Goal: Find specific page/section: Find specific page/section

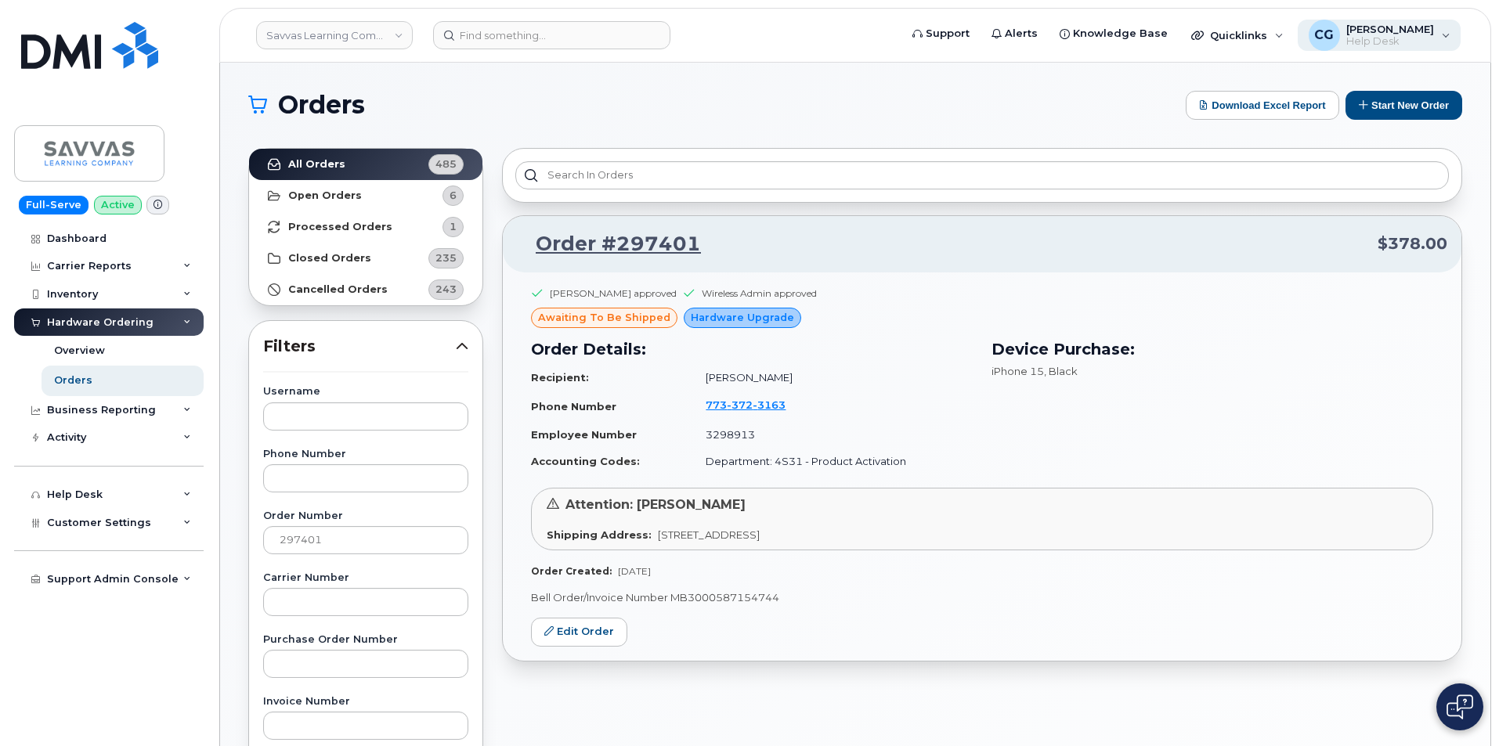
click at [1365, 31] on span "[PERSON_NAME]" at bounding box center [1390, 29] width 88 height 13
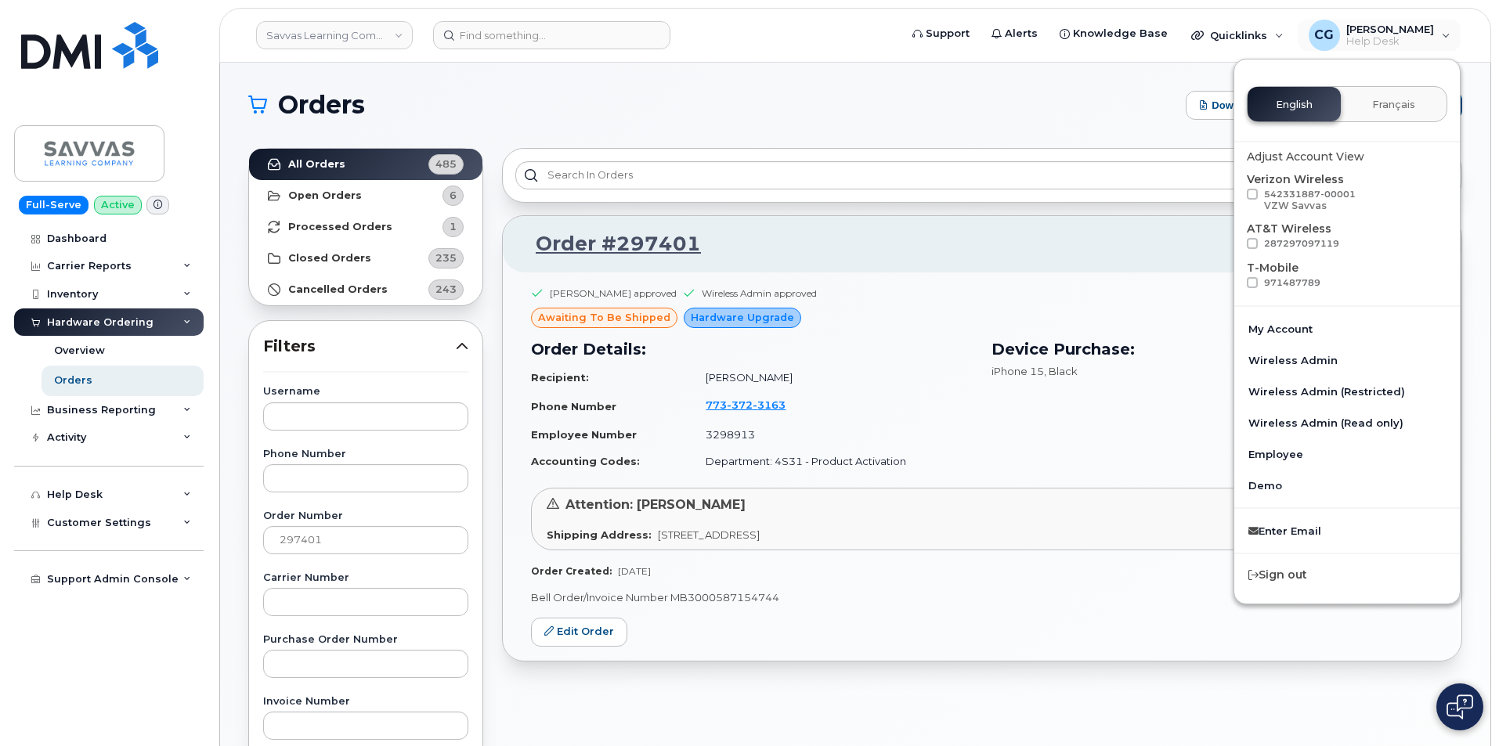
click at [959, 91] on div "Orders Download Excel Report Start New Order" at bounding box center [855, 105] width 1214 height 29
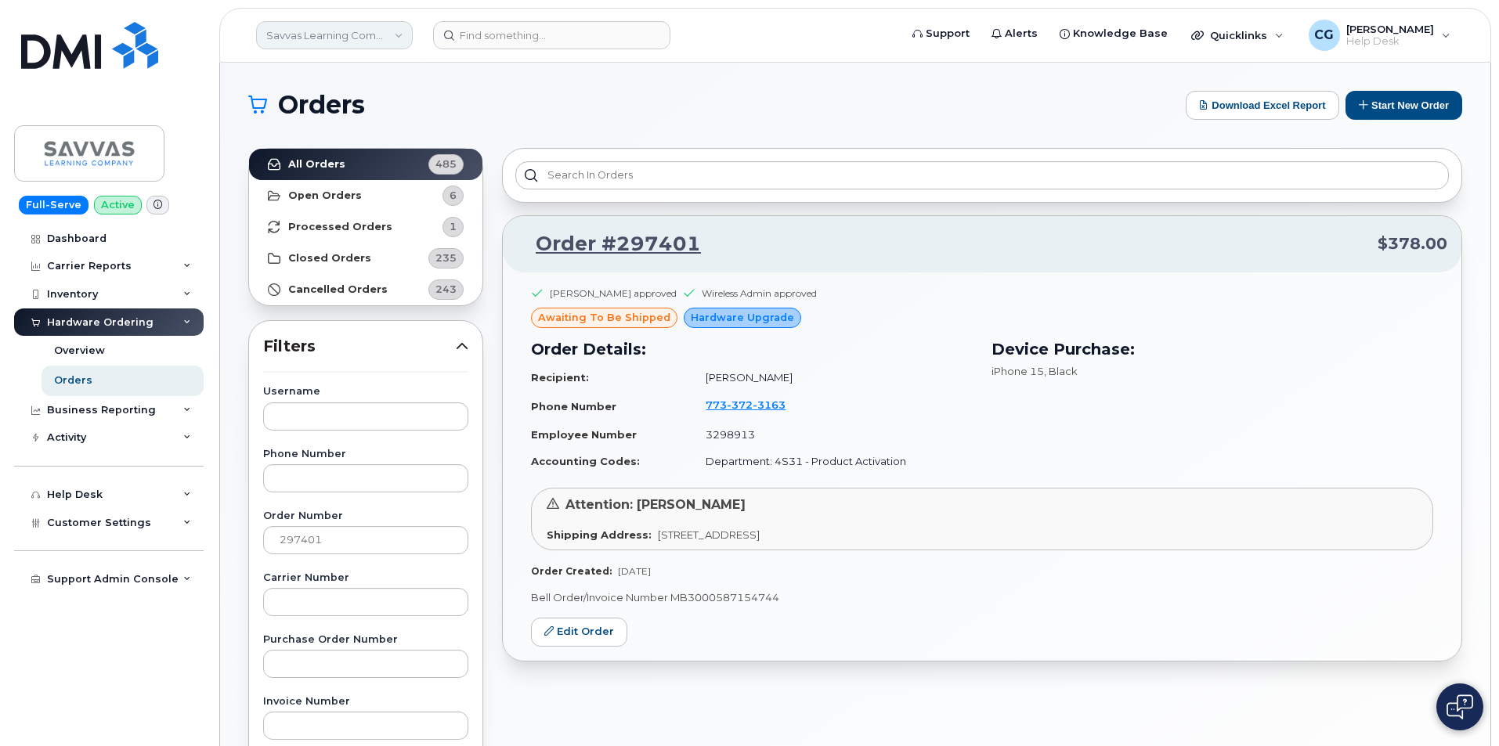
click at [366, 35] on link "Savvas Learning Company LLC" at bounding box center [334, 35] width 157 height 28
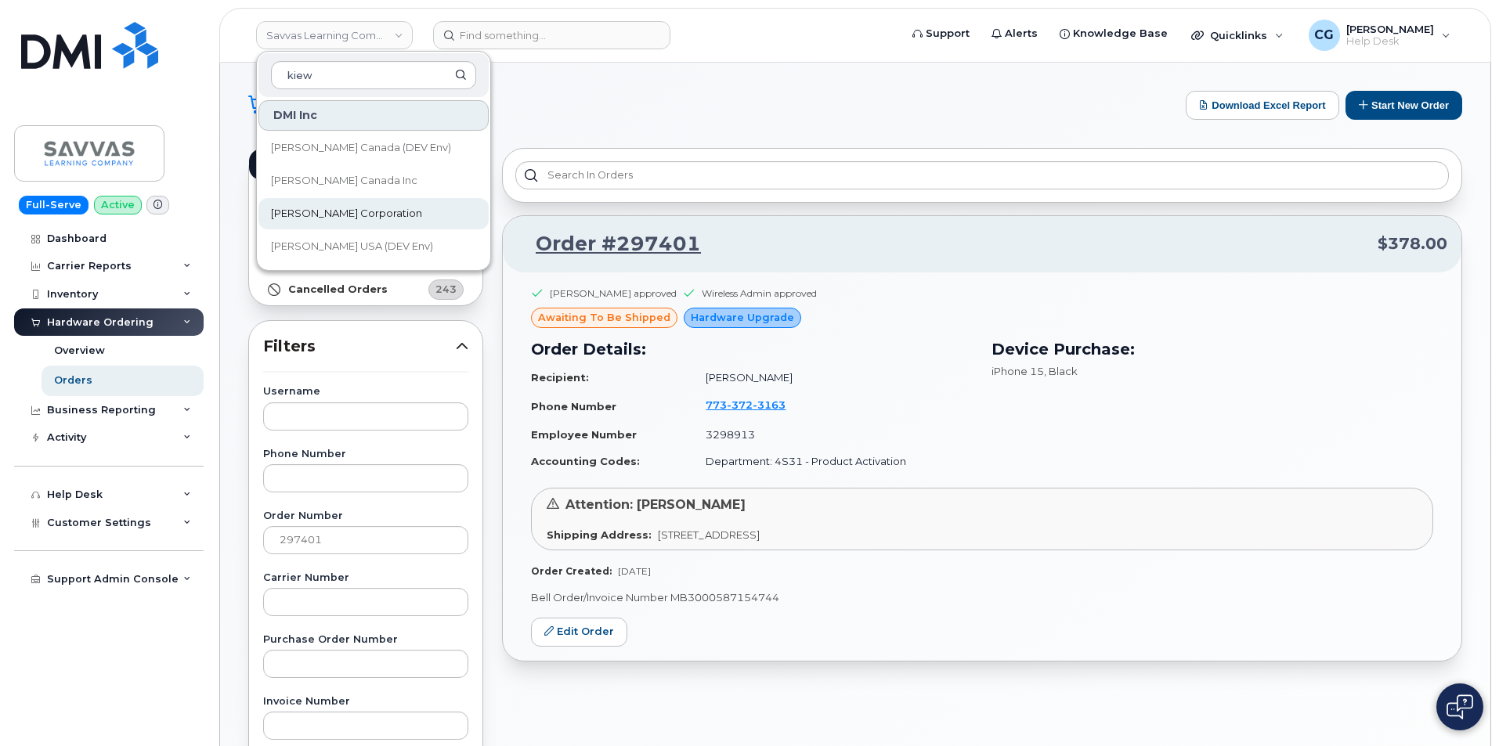
type input "kiew"
click at [334, 215] on span "[PERSON_NAME] Corporation" at bounding box center [346, 214] width 151 height 16
